Goal: Information Seeking & Learning: Find specific fact

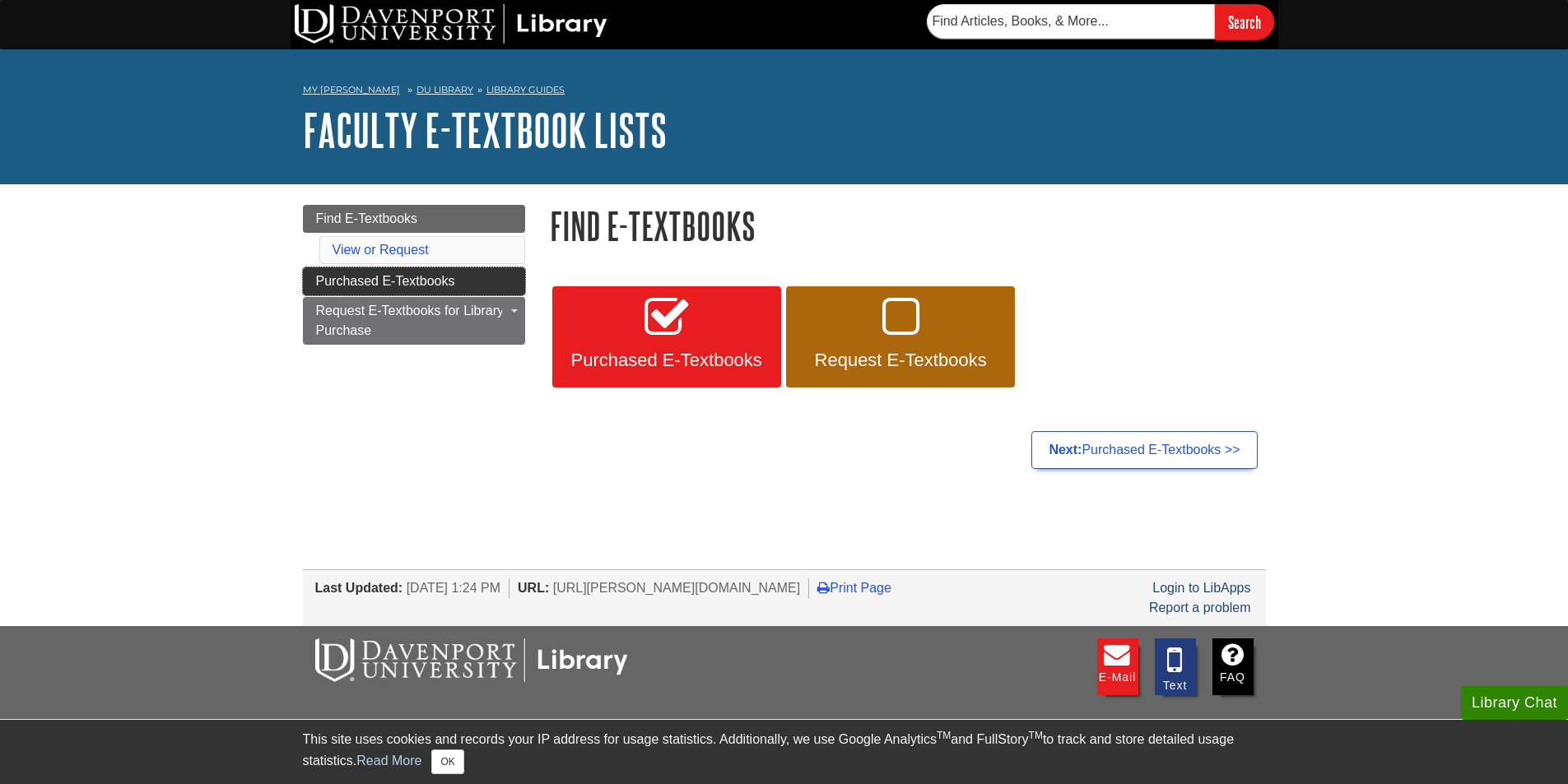
click at [383, 271] on link "Purchased E-Textbooks" at bounding box center [414, 282] width 222 height 28
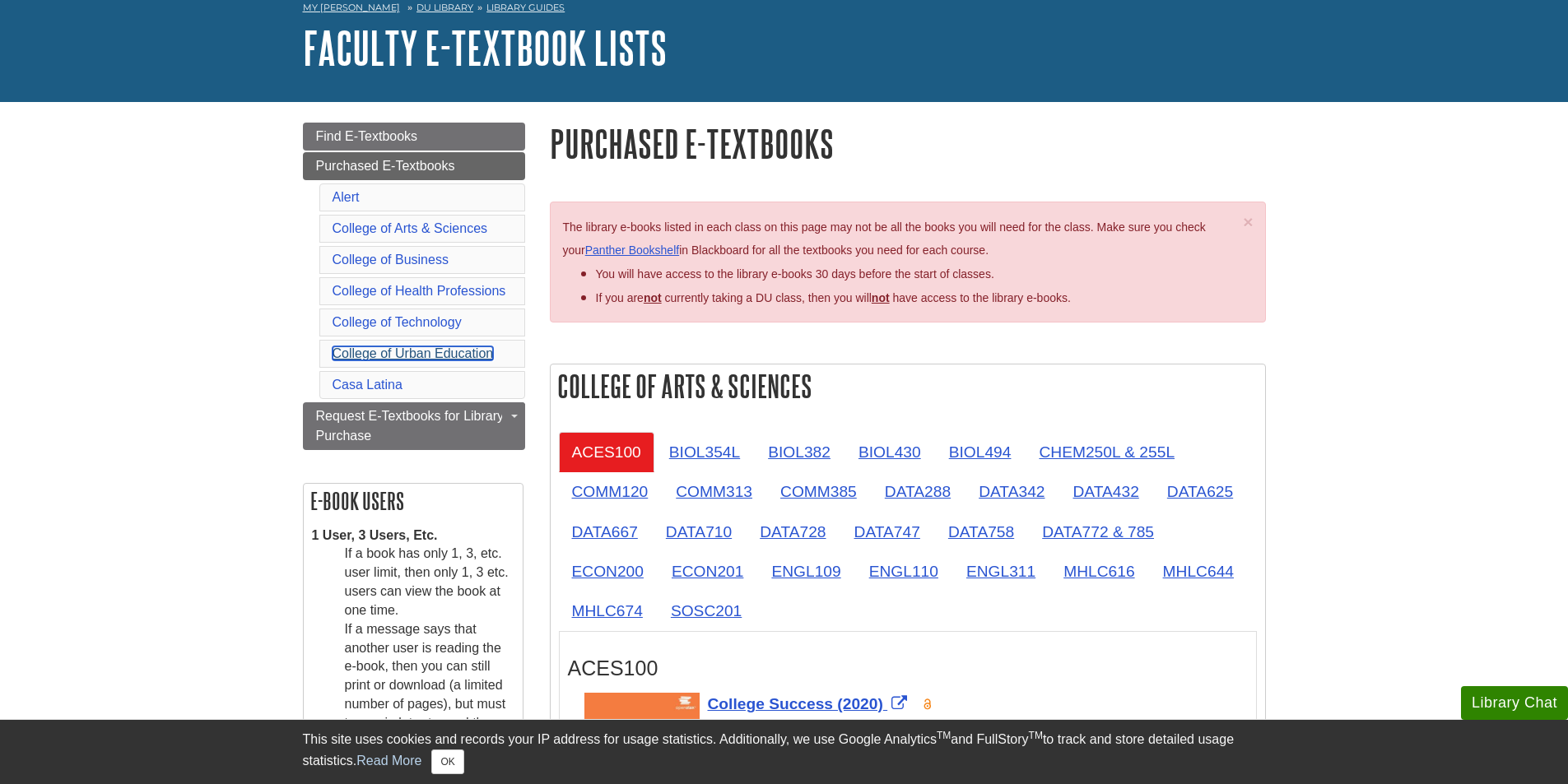
click at [416, 349] on link "College of Urban Education" at bounding box center [412, 353] width 161 height 14
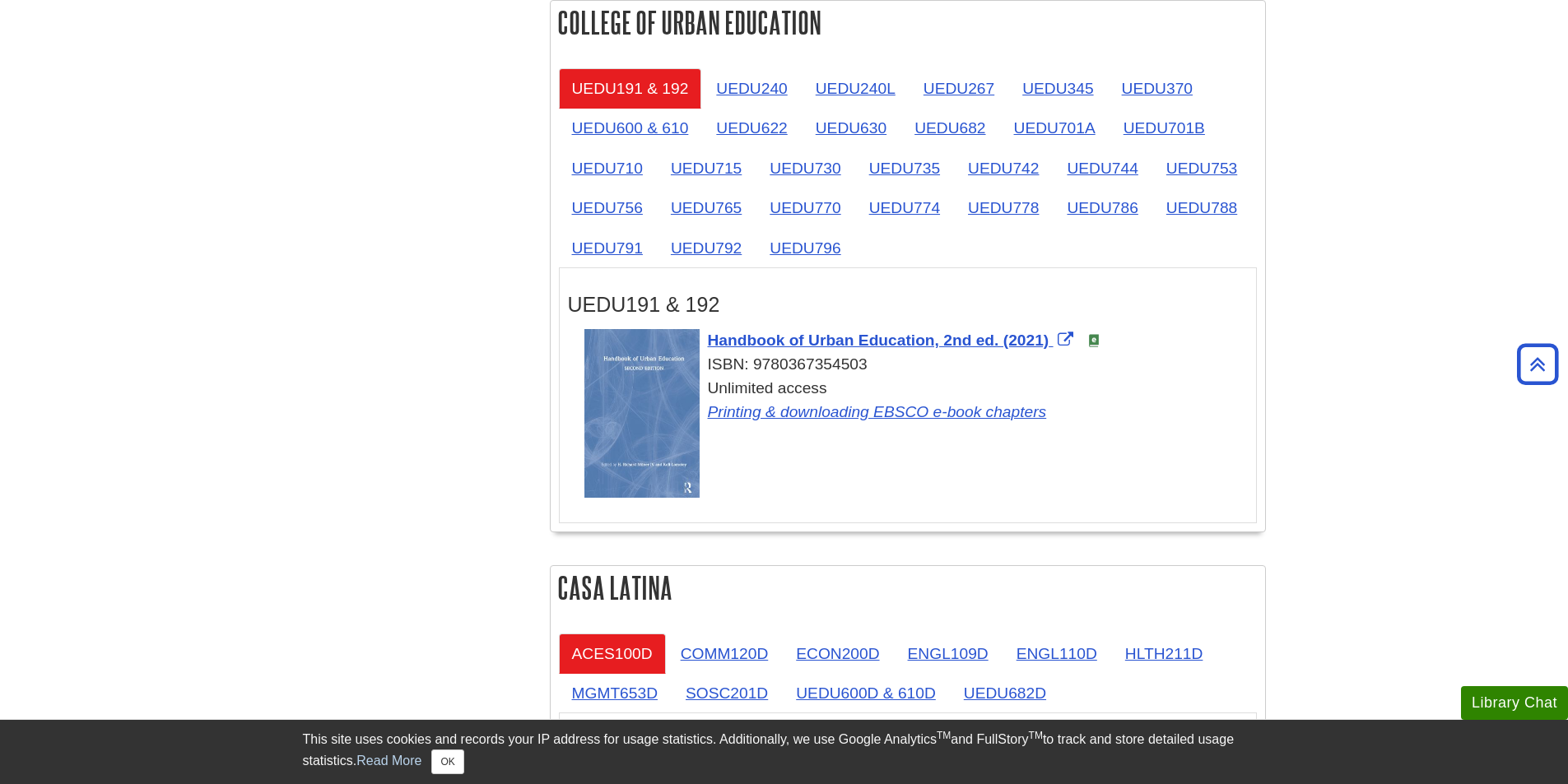
click at [839, 362] on div "ISBN: 9780367354503" at bounding box center [915, 364] width 663 height 24
copy div "9780367354503"
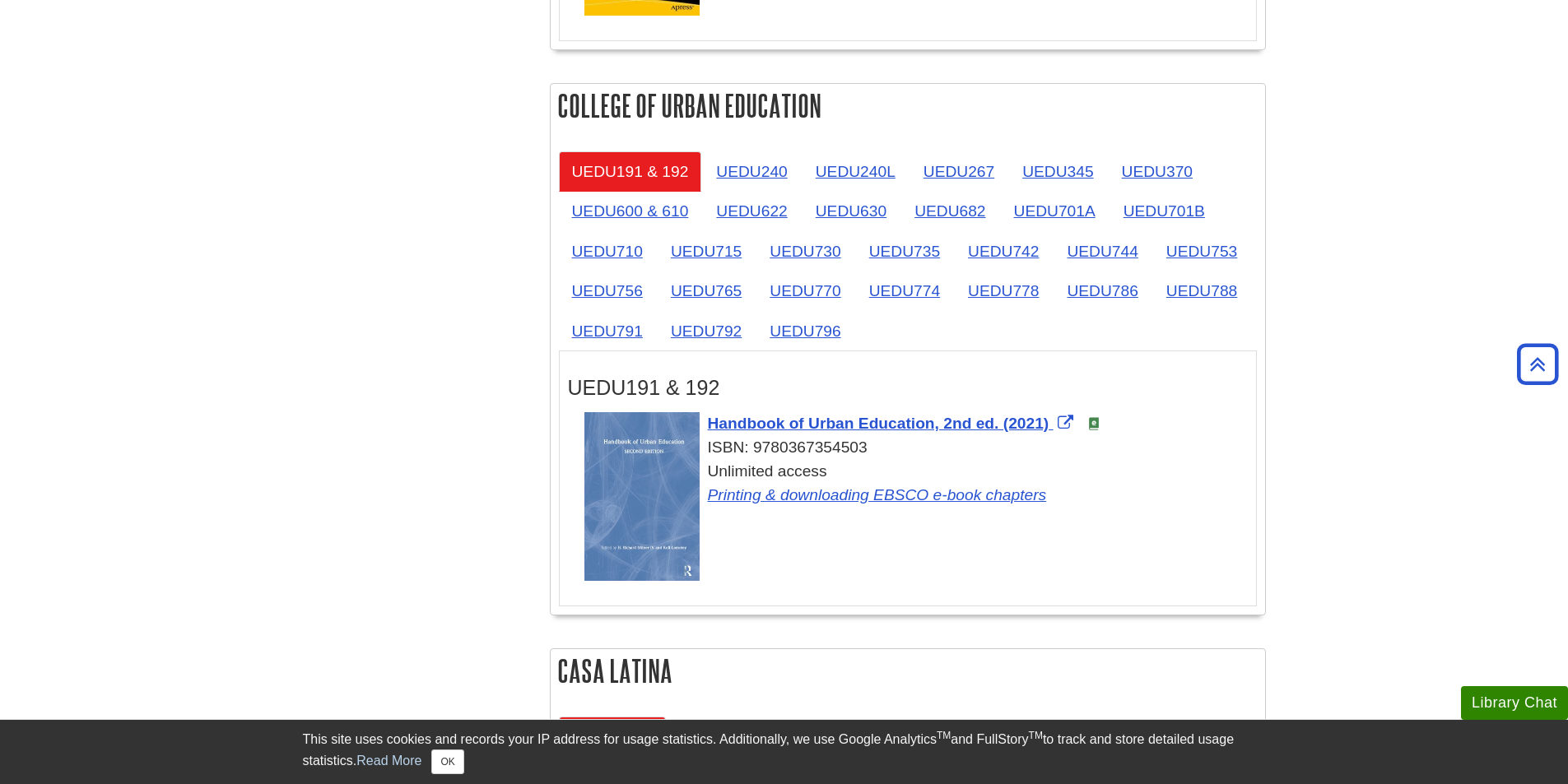
scroll to position [2622, 0]
click at [991, 166] on link "UEDU267" at bounding box center [959, 170] width 97 height 40
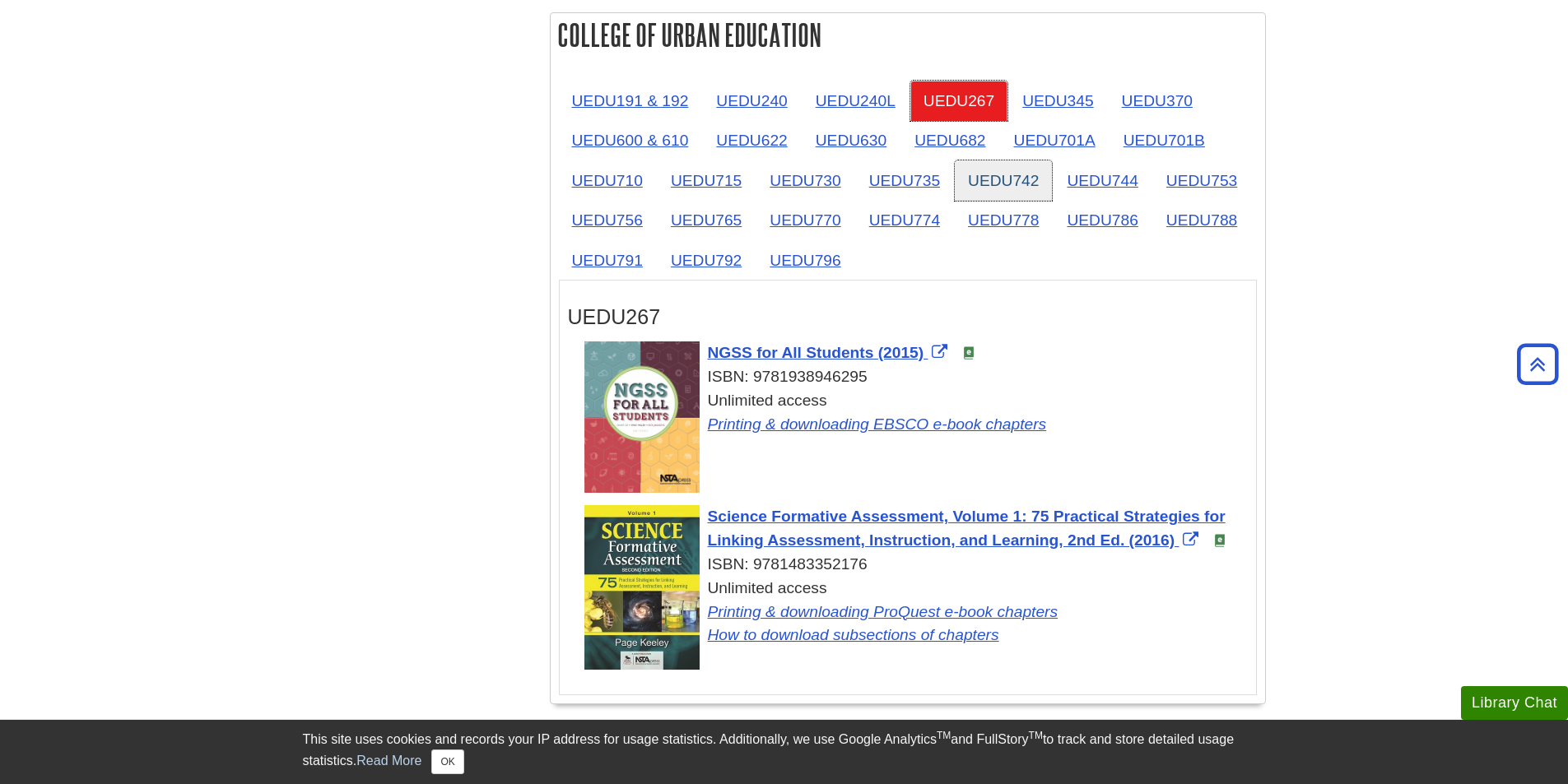
scroll to position [2705, 0]
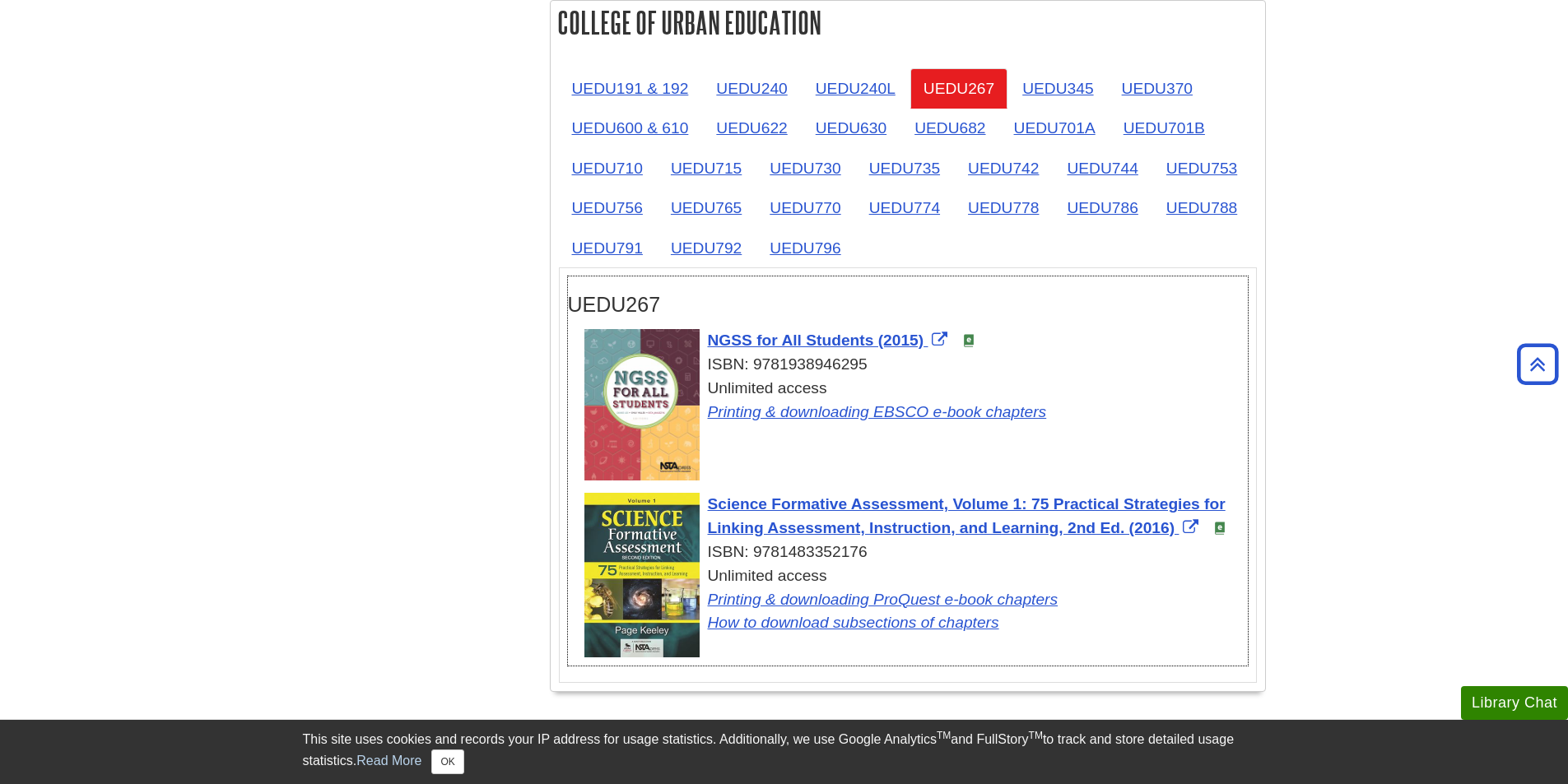
click at [781, 553] on div "ISBN: 9781483352176" at bounding box center [915, 552] width 663 height 24
copy div "9781483352176"
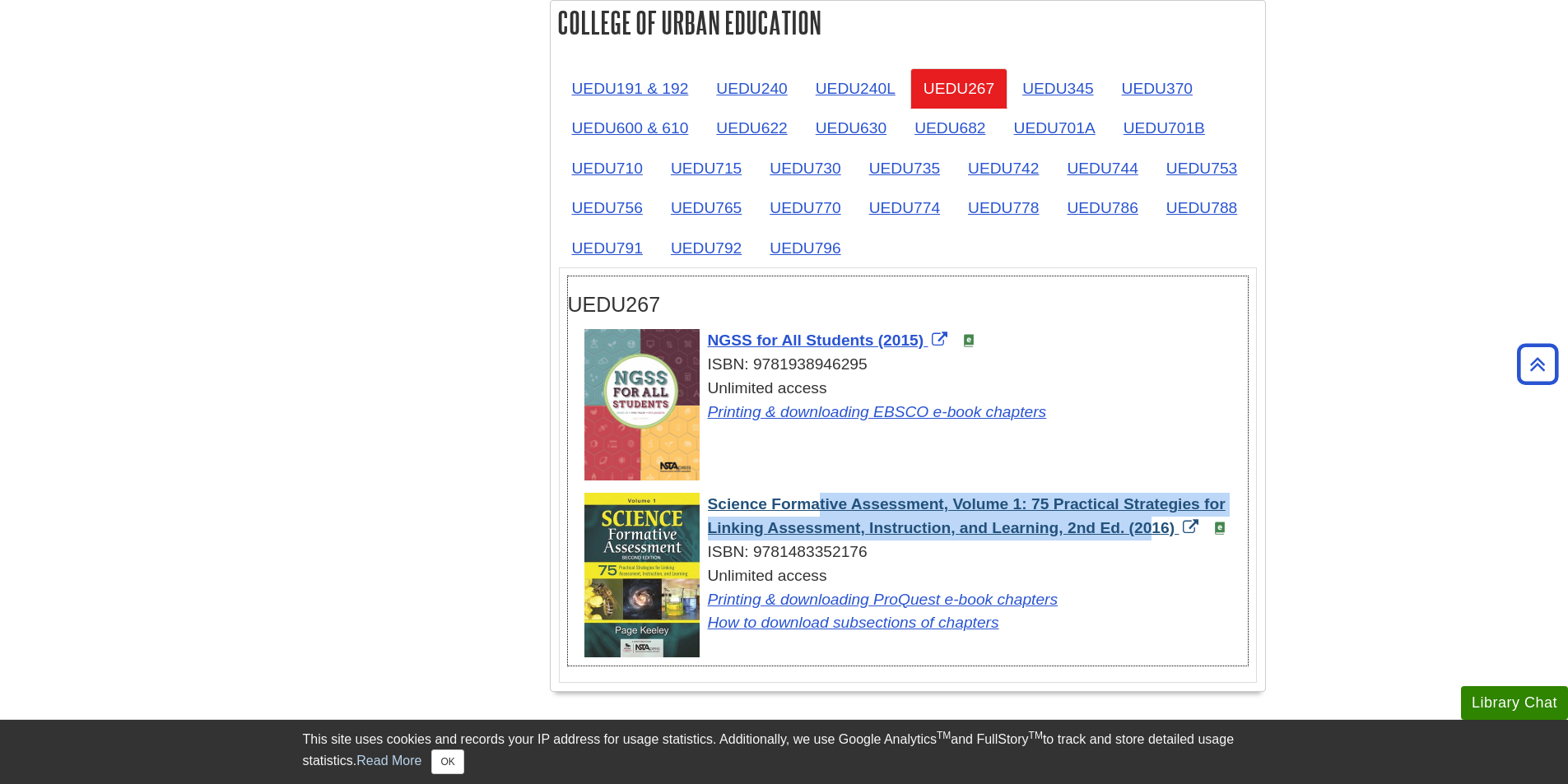
drag, startPoint x: 703, startPoint y: 495, endPoint x: 1061, endPoint y: 532, distance: 359.9
click at [1061, 532] on div "Science Formative Assessment, Volume 1: 75 Practical Strategies for Linking Ass…" at bounding box center [915, 564] width 663 height 143
copy span "Science Formative Assessment, Volume 1: 75 Practical Strategies for Linking Ass…"
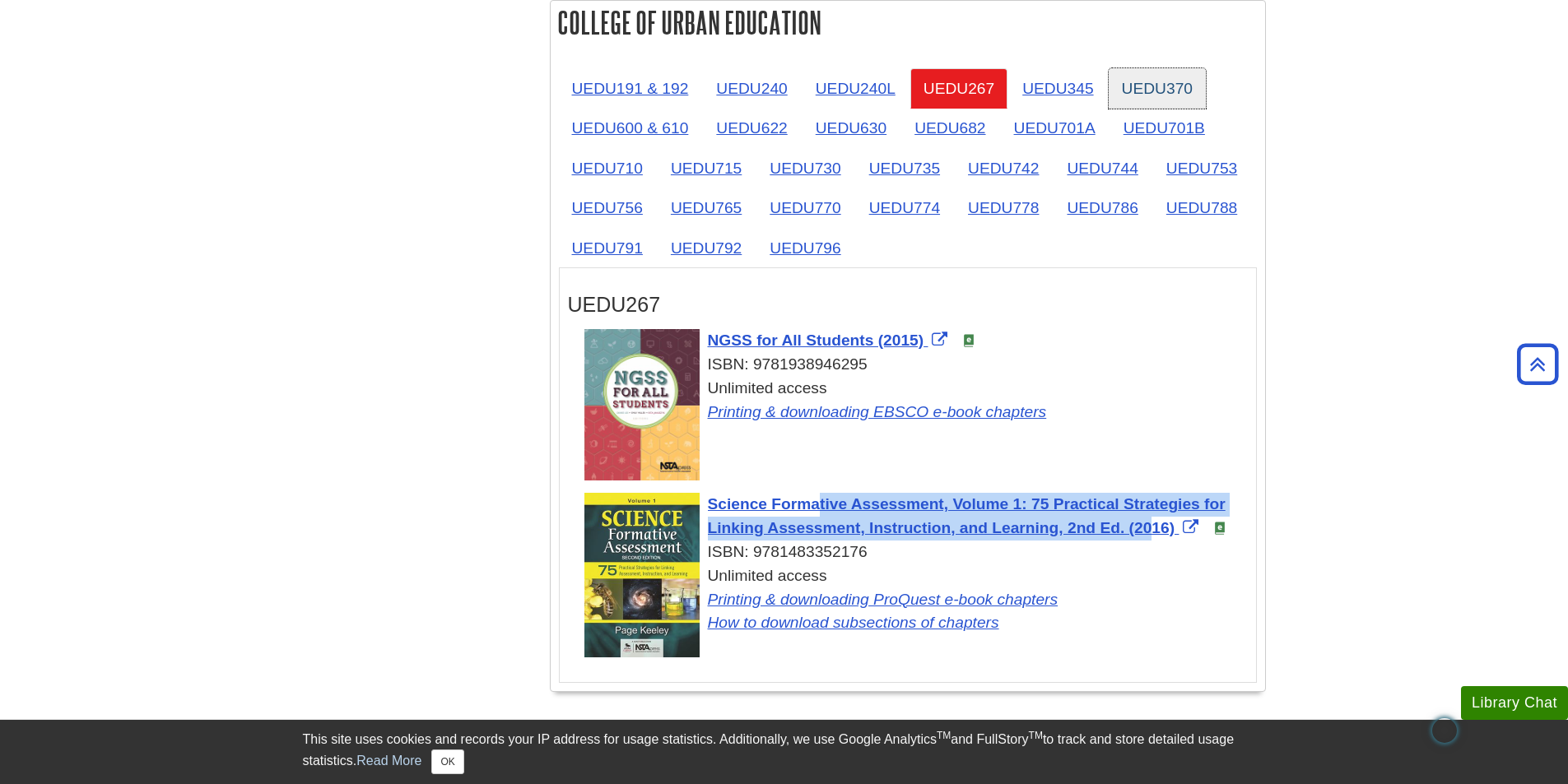
click at [1187, 93] on link "UEDU370" at bounding box center [1157, 88] width 97 height 40
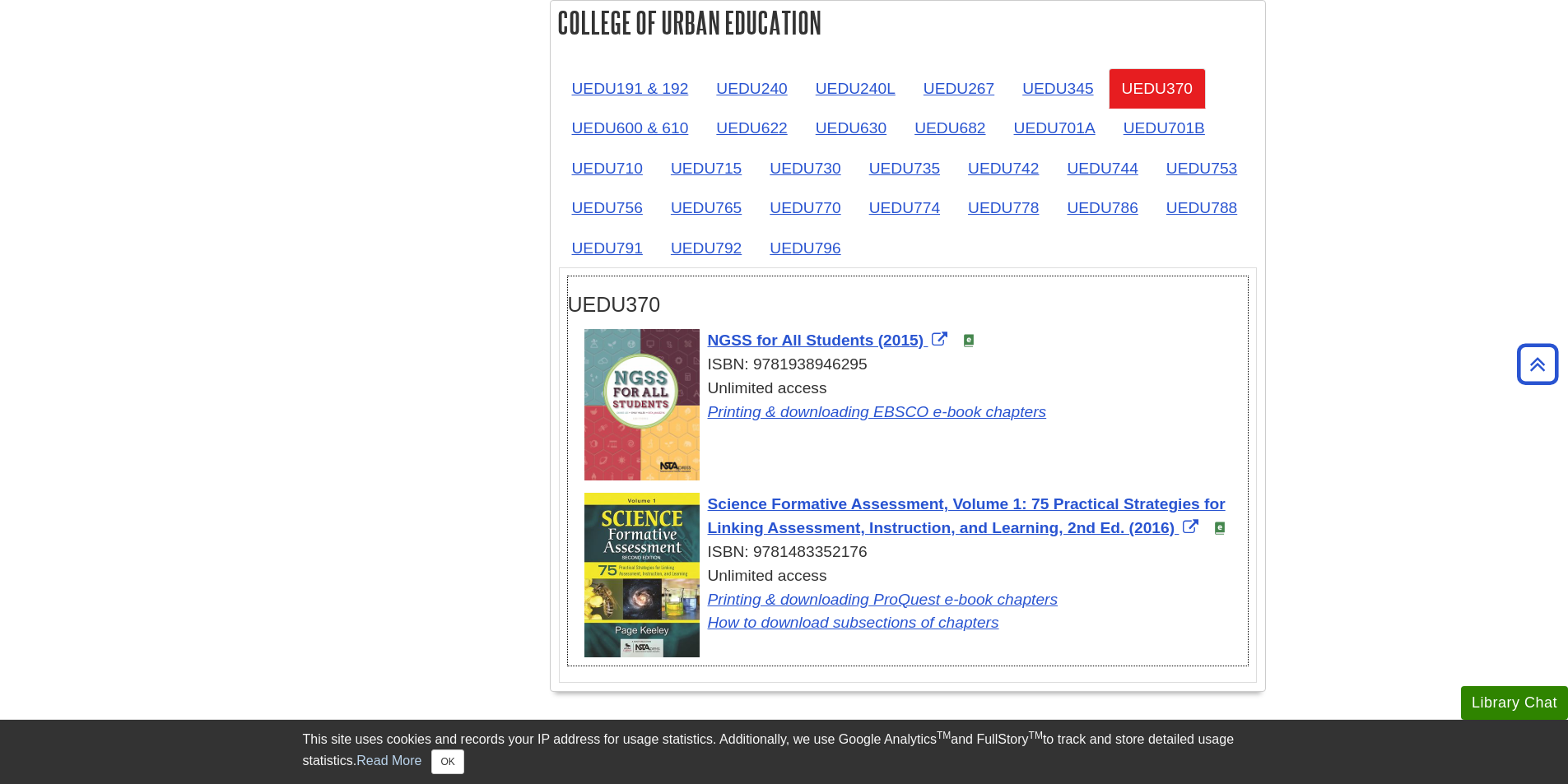
click at [815, 362] on div "ISBN: 9781938946295" at bounding box center [915, 364] width 663 height 24
copy div "9781938946295"
click at [829, 551] on div "ISBN: 9781483352176" at bounding box center [915, 552] width 663 height 24
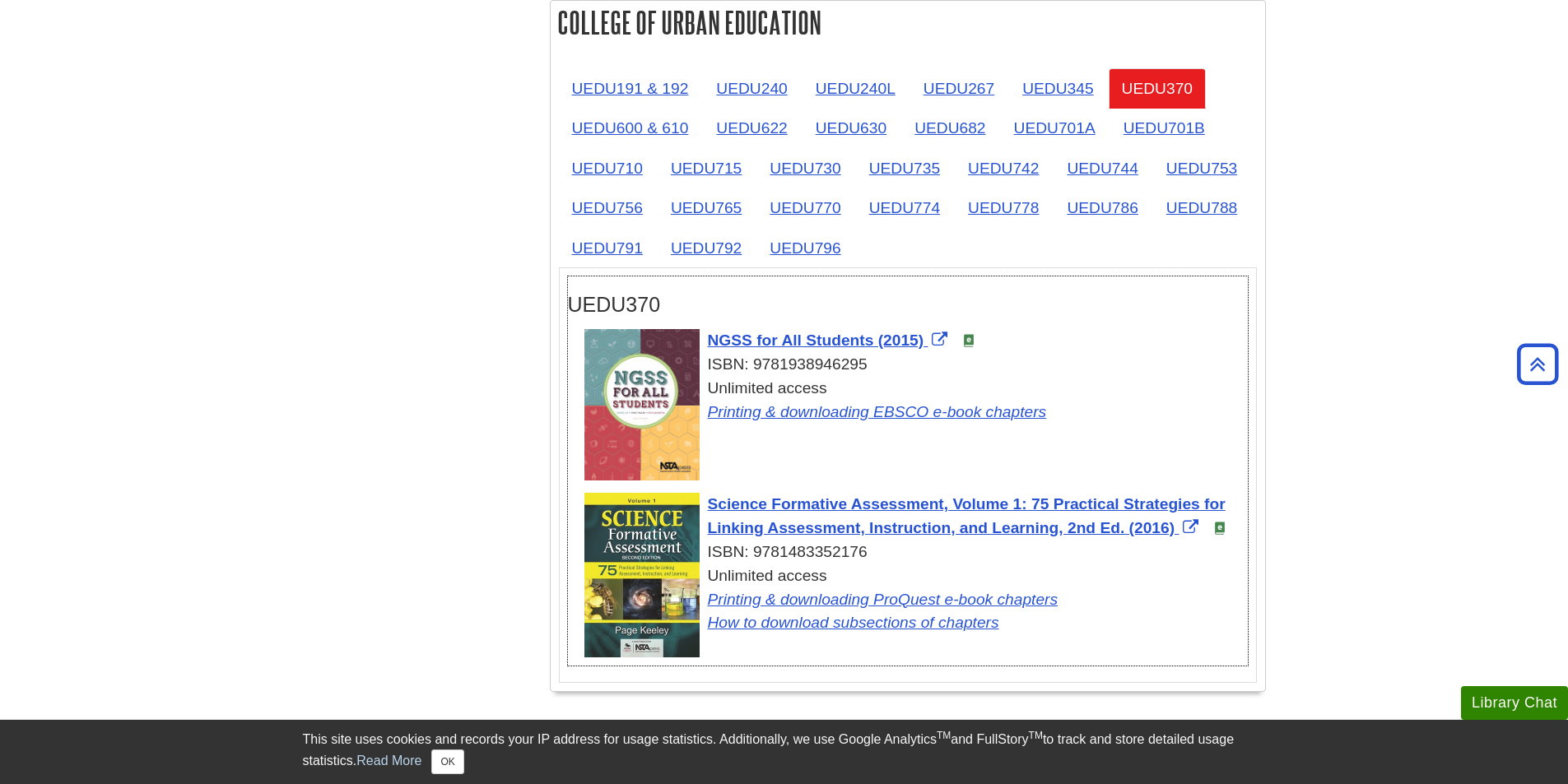
copy div "9781483352176"
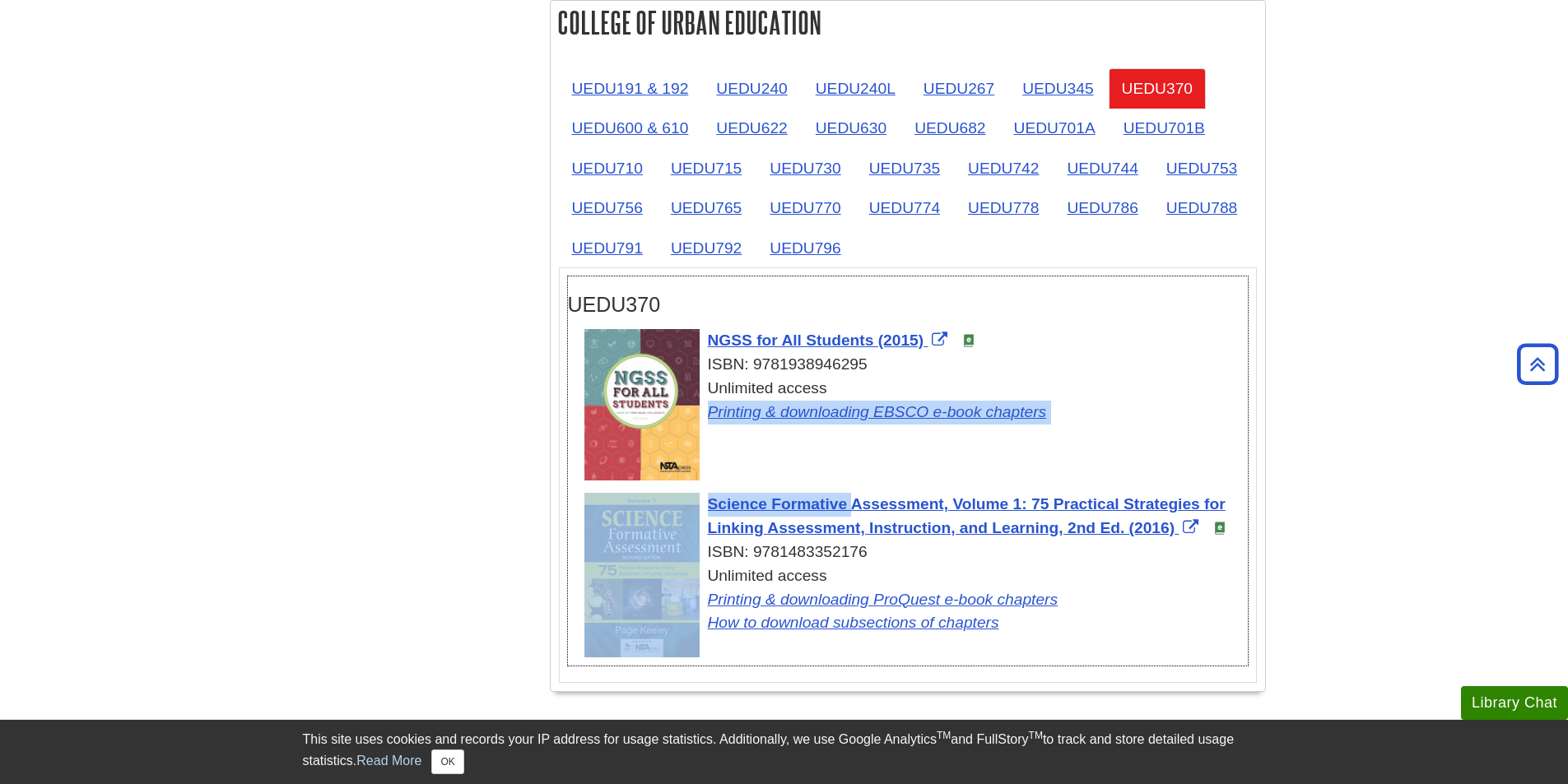
drag, startPoint x: 708, startPoint y: 479, endPoint x: 747, endPoint y: 514, distance: 52.4
click at [747, 514] on ul "NGSS for All Students (2015) ISBN: 9781938946295 Unlimited access Printing & do…" at bounding box center [908, 495] width 680 height 340
click at [764, 457] on div "NGSS for All Students (2015) ISBN: 9781938946295 Unlimited access Printing & do…" at bounding box center [915, 408] width 663 height 159
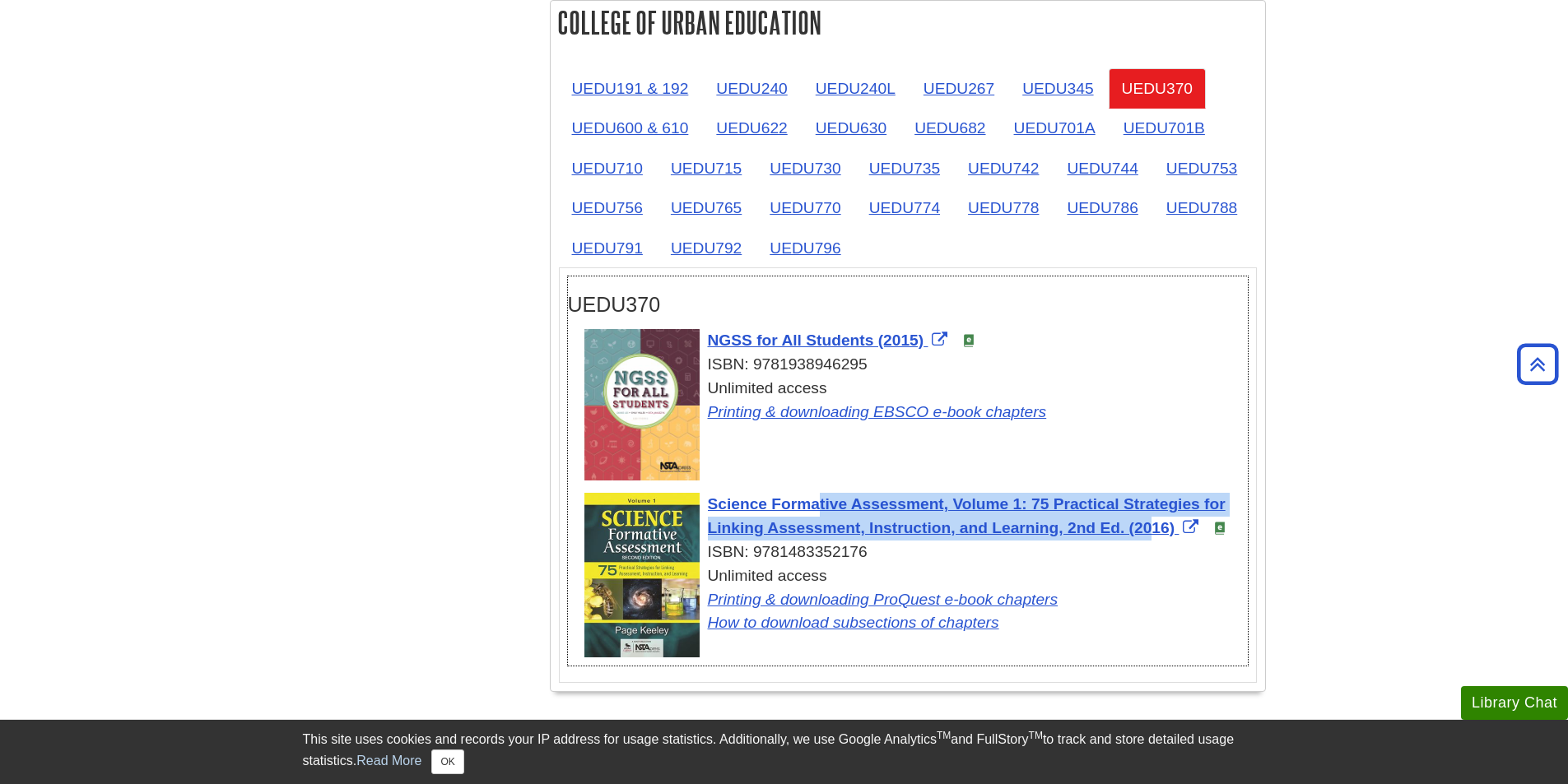
drag, startPoint x: 702, startPoint y: 499, endPoint x: 1059, endPoint y: 517, distance: 357.5
click at [1059, 517] on div "Science Formative Assessment, Volume 1: 75 Practical Strategies for Linking Ass…" at bounding box center [915, 564] width 663 height 143
copy span "Science Formative Assessment, Volume 1: 75 Practical Strategies for Linking Ass…"
